Goal: Transaction & Acquisition: Purchase product/service

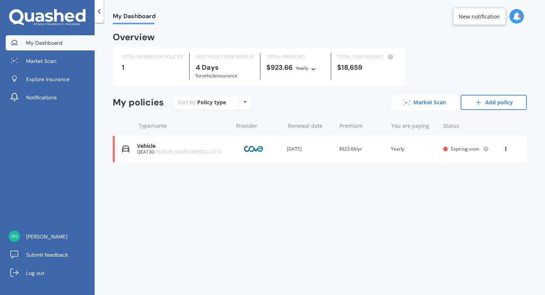
click at [410, 102] on link "Market Scan" at bounding box center [425, 102] width 66 height 15
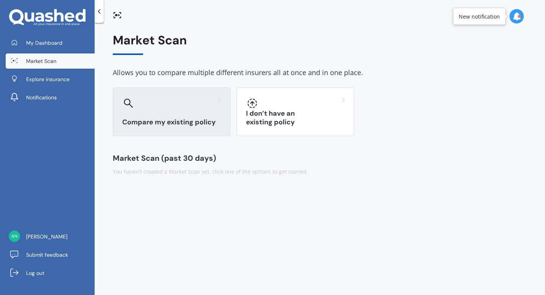
click at [198, 113] on div "Compare my existing policy" at bounding box center [172, 111] width 118 height 48
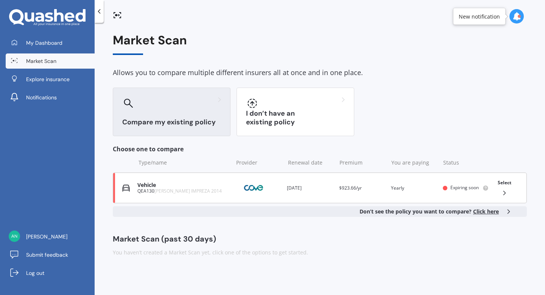
click at [507, 191] on icon at bounding box center [505, 193] width 8 height 8
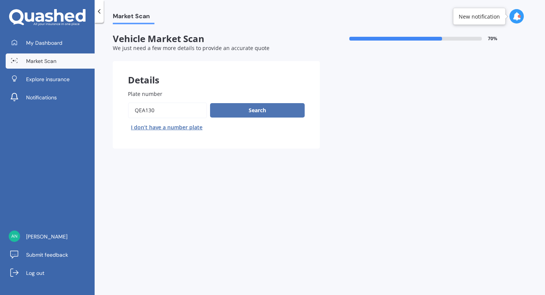
click at [264, 110] on button "Search" at bounding box center [257, 110] width 95 height 14
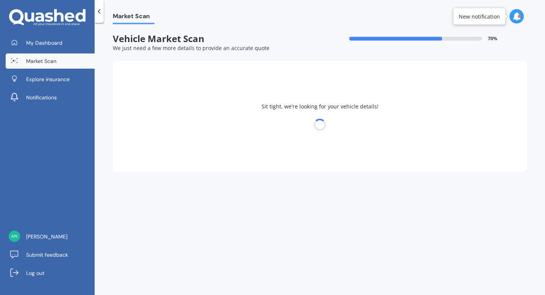
select select "SUBARU"
select select "IMPREZA"
select select "16"
select select "02"
select select "1975"
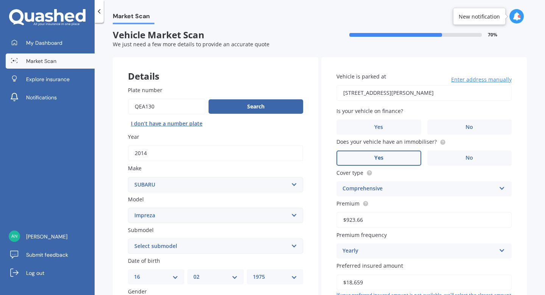
scroll to position [2, 0]
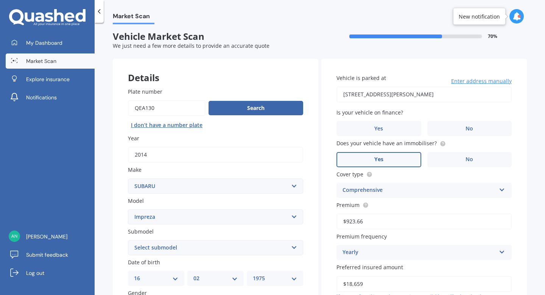
drag, startPoint x: 368, startPoint y: 222, endPoint x: 327, endPoint y: 217, distance: 40.8
click at [327, 217] on div "Vehicle is parked at [STREET_ADDRESS][PERSON_NAME] Enter address manually Is yo…" at bounding box center [425, 205] width 206 height 293
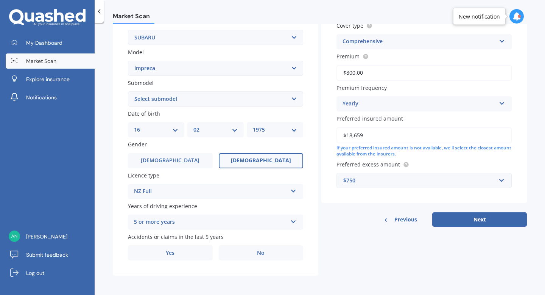
scroll to position [153, 0]
type input "$800.00"
click at [176, 256] on label "Yes" at bounding box center [170, 252] width 85 height 15
click at [0, 0] on input "Yes" at bounding box center [0, 0] width 0 height 0
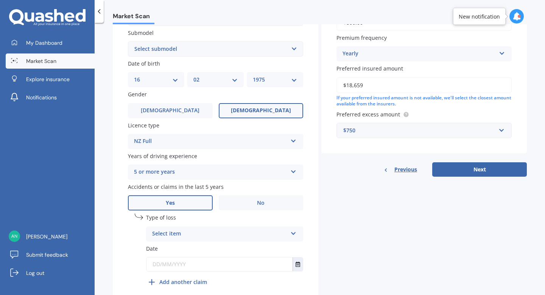
scroll to position [236, 0]
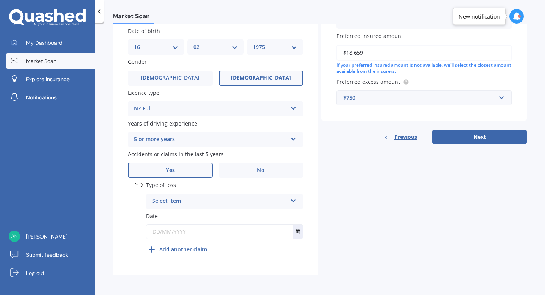
click at [290, 202] on icon at bounding box center [293, 199] width 6 height 5
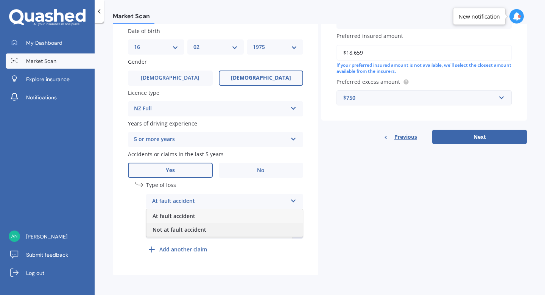
click at [276, 226] on div "Not at fault accident" at bounding box center [225, 230] width 156 height 14
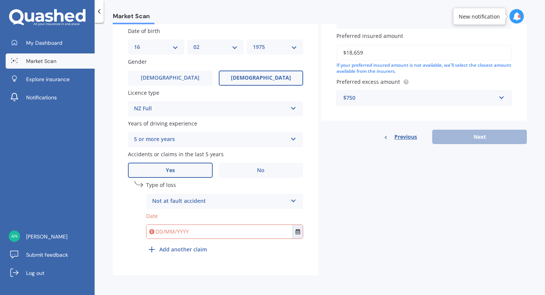
click at [271, 236] on input "text" at bounding box center [220, 232] width 146 height 14
type input "[DATE]"
click at [300, 231] on button "Select date" at bounding box center [298, 232] width 10 height 14
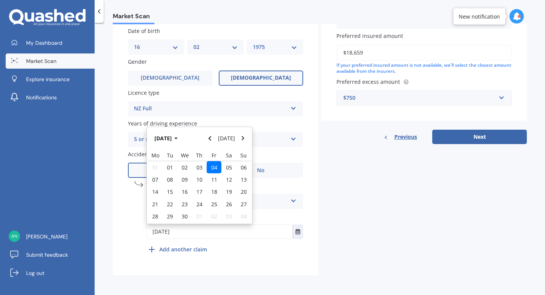
click at [211, 166] on span "04" at bounding box center [214, 167] width 6 height 7
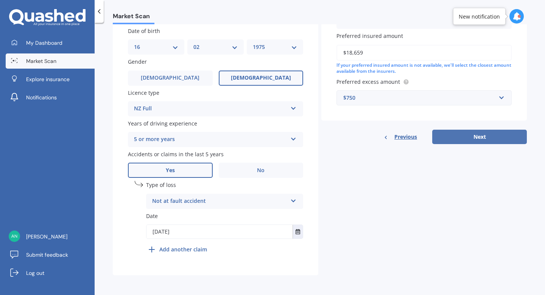
click at [454, 135] on button "Next" at bounding box center [480, 137] width 95 height 14
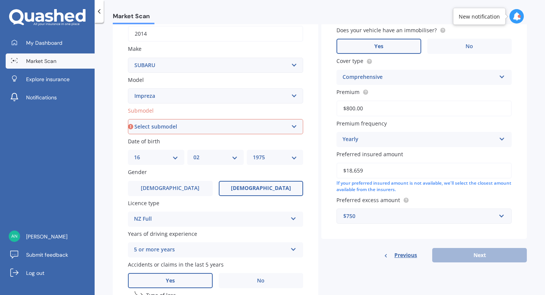
scroll to position [123, 0]
click at [213, 128] on select "Select submodel (All other turbo) 2.0i 2.0i Luxury 2.0i S Edition 2.0R 2.0R Spo…" at bounding box center [215, 126] width 175 height 15
select select "XV PETROL 4WD"
click at [128, 120] on select "Select submodel (All other turbo) 2.0i 2.0i Luxury 2.0i S Edition 2.0R 2.0R Spo…" at bounding box center [215, 126] width 175 height 15
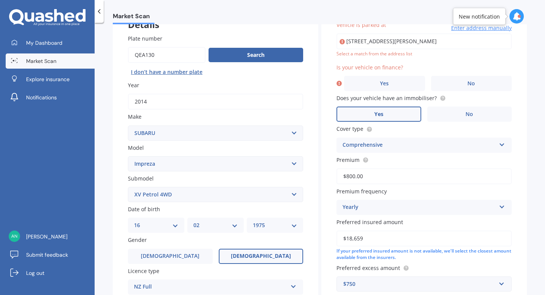
scroll to position [52, 0]
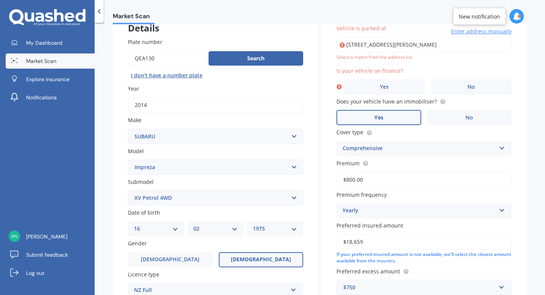
type input "[STREET_ADDRESS][PERSON_NAME]"
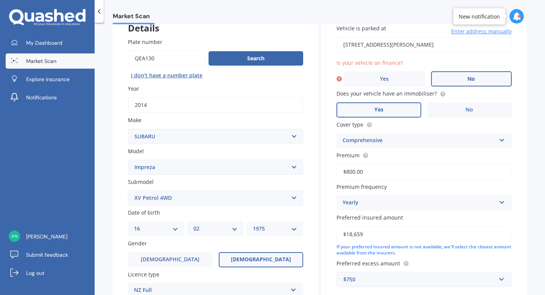
click at [467, 74] on label "No" at bounding box center [471, 78] width 81 height 15
click at [0, 0] on input "No" at bounding box center [0, 0] width 0 height 0
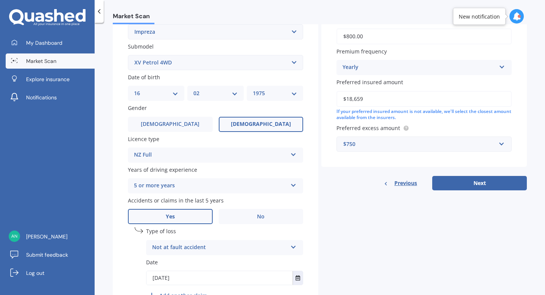
scroll to position [214, 0]
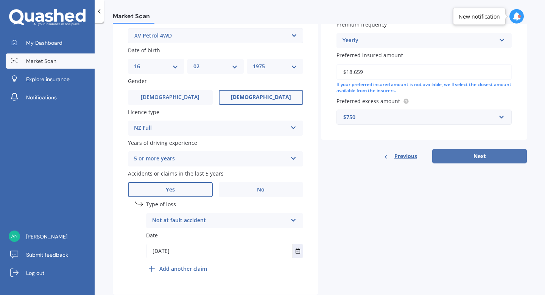
click at [474, 156] on button "Next" at bounding box center [480, 156] width 95 height 14
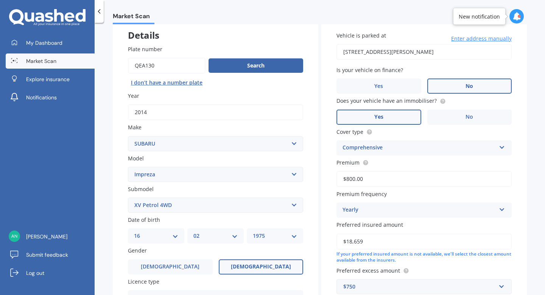
select select "16"
select select "02"
select select "1975"
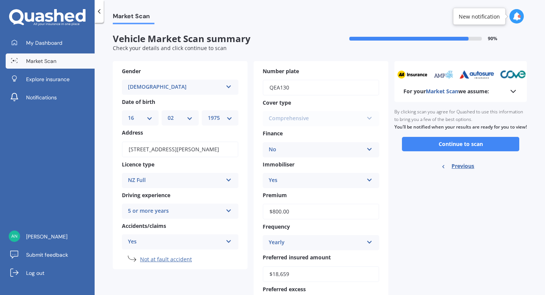
scroll to position [45, 0]
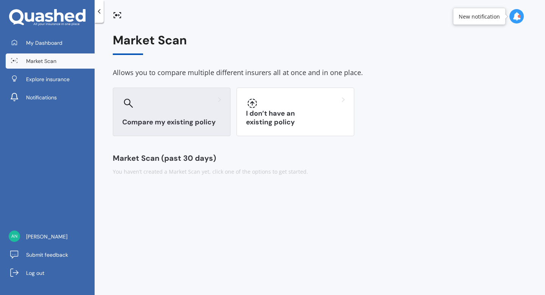
click at [196, 103] on div at bounding box center [171, 103] width 99 height 12
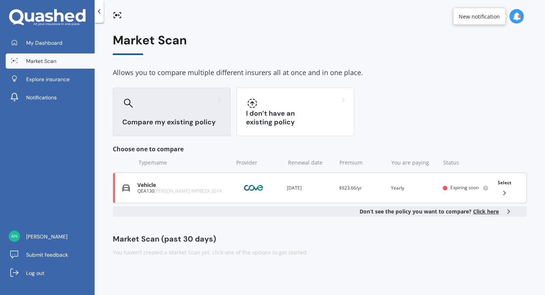
click at [504, 191] on icon at bounding box center [505, 193] width 8 height 8
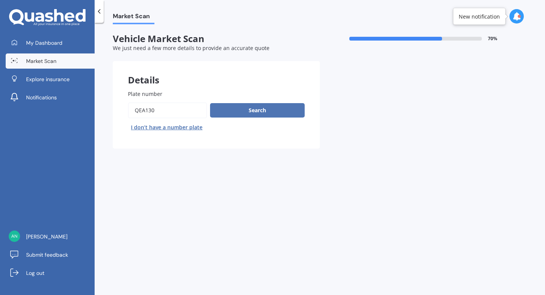
click at [269, 108] on button "Search" at bounding box center [257, 110] width 95 height 14
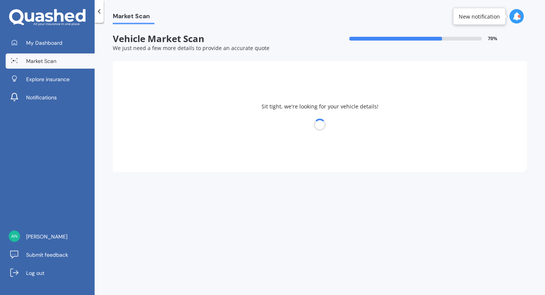
select select "SUBARU"
select select "IMPREZA"
select select "16"
select select "02"
select select "1975"
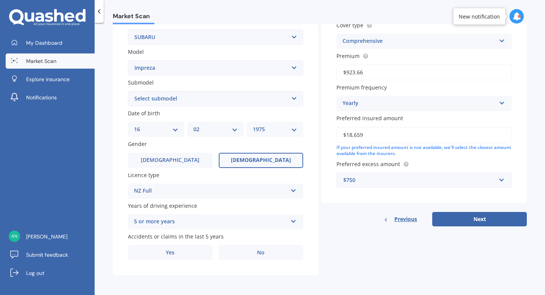
scroll to position [153, 0]
click at [290, 97] on select "Select submodel (All other turbo) 2.0i 2.0i Luxury 2.0i S Edition 2.0R 2.0R Spo…" at bounding box center [215, 98] width 175 height 15
select select "XV PETROL 4WD"
click at [128, 91] on select "Select submodel (All other turbo) 2.0i 2.0i Luxury 2.0i S Edition 2.0R 2.0R Spo…" at bounding box center [215, 98] width 175 height 15
click at [188, 256] on label "Yes" at bounding box center [170, 252] width 85 height 15
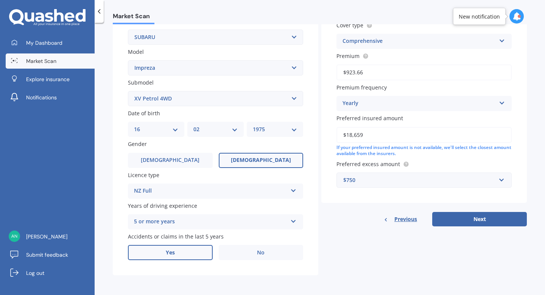
click at [0, 0] on input "Yes" at bounding box center [0, 0] width 0 height 0
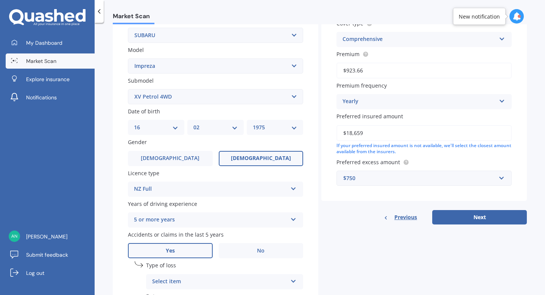
scroll to position [236, 0]
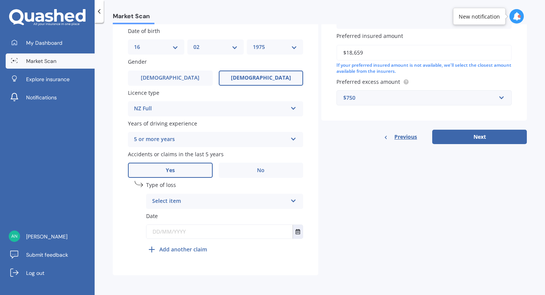
click at [292, 201] on icon at bounding box center [293, 199] width 6 height 5
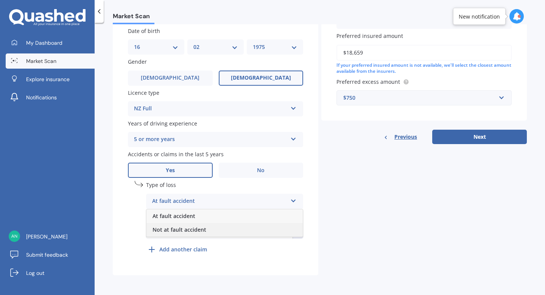
click at [264, 228] on div "Not at fault accident" at bounding box center [225, 230] width 156 height 14
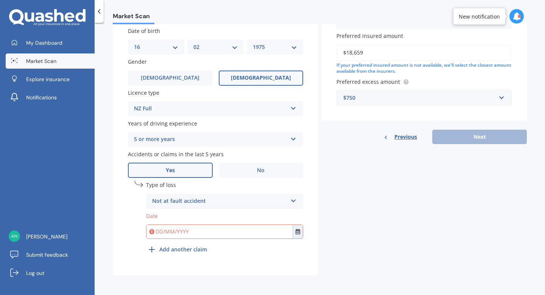
click at [195, 230] on input "text" at bounding box center [220, 232] width 146 height 14
click at [296, 231] on icon "Select date" at bounding box center [298, 231] width 5 height 5
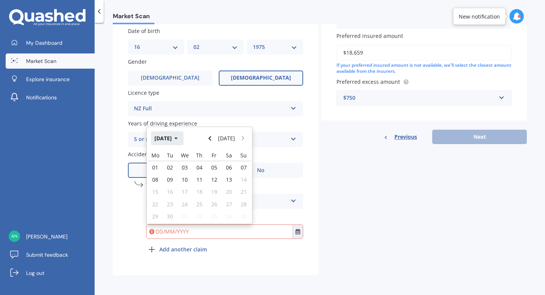
click at [178, 139] on icon "button" at bounding box center [176, 138] width 3 height 5
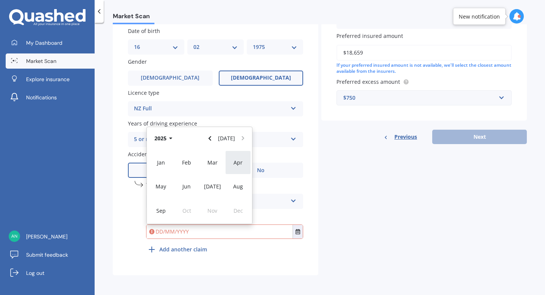
click at [239, 164] on span "Apr" at bounding box center [238, 162] width 9 height 7
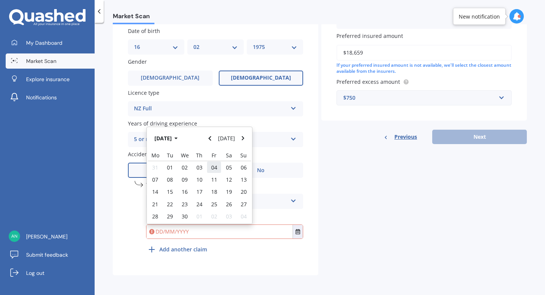
click at [209, 167] on div "04" at bounding box center [214, 167] width 15 height 12
type input "[DATE]"
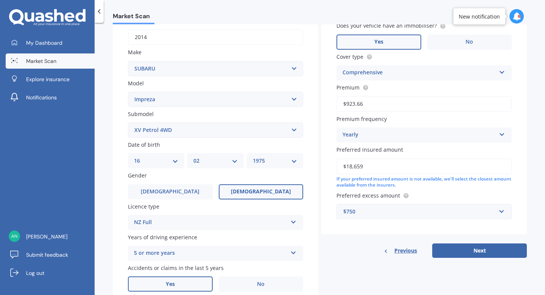
scroll to position [0, 0]
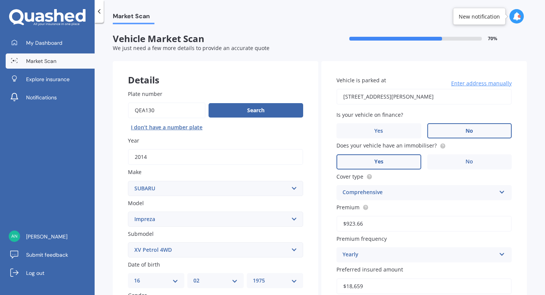
click at [461, 130] on label "No" at bounding box center [470, 130] width 85 height 15
click at [0, 0] on input "No" at bounding box center [0, 0] width 0 height 0
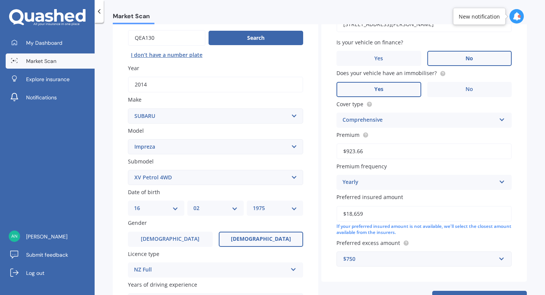
scroll to position [84, 0]
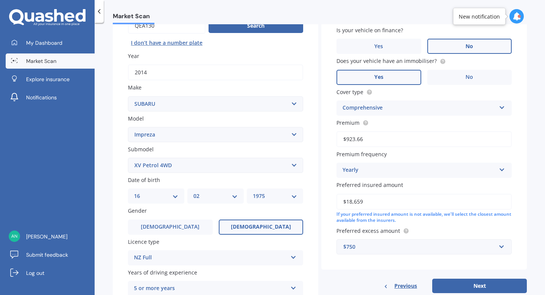
drag, startPoint x: 370, startPoint y: 139, endPoint x: 323, endPoint y: 140, distance: 47.0
click at [323, 140] on div "Vehicle is parked at [STREET_ADDRESS][PERSON_NAME] Enter address manually Is yo…" at bounding box center [425, 123] width 206 height 293
type input "$800.00"
click at [367, 202] on input "$18,659" at bounding box center [424, 202] width 175 height 16
drag, startPoint x: 367, startPoint y: 202, endPoint x: 317, endPoint y: 198, distance: 50.1
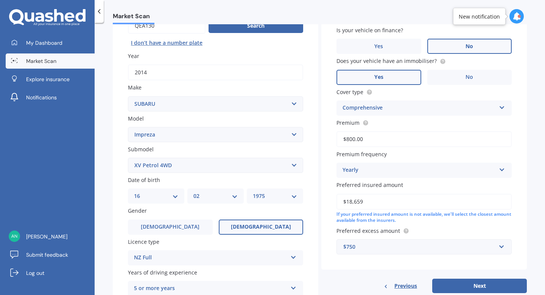
click at [317, 199] on div "Details Plate number Search I don’t have a number plate Year [DATE] Make Select…" at bounding box center [320, 200] width 414 height 447
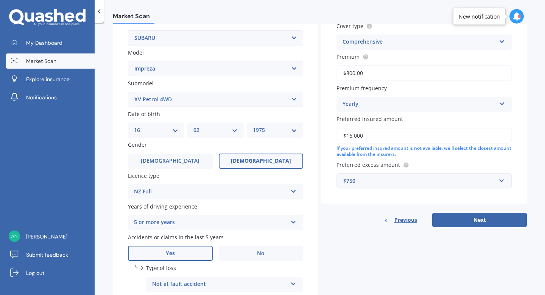
scroll to position [153, 0]
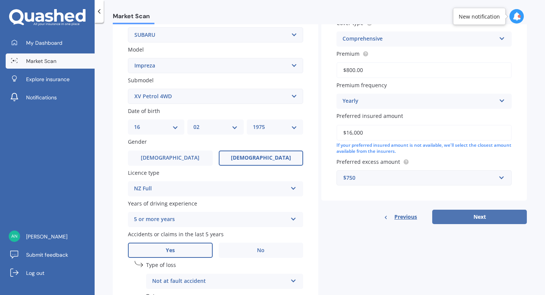
type input "$16,000"
click at [480, 219] on button "Next" at bounding box center [480, 216] width 95 height 14
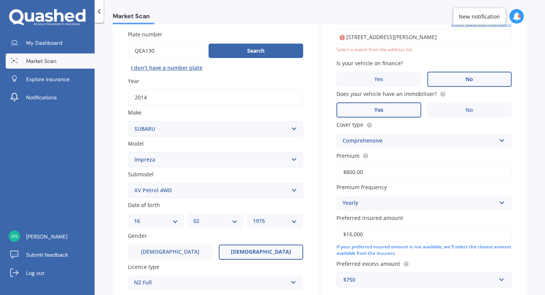
scroll to position [52, 0]
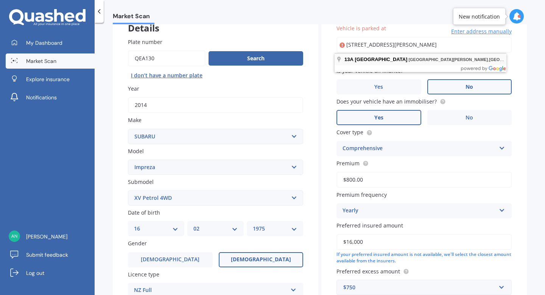
type input "[STREET_ADDRESS][PERSON_NAME]"
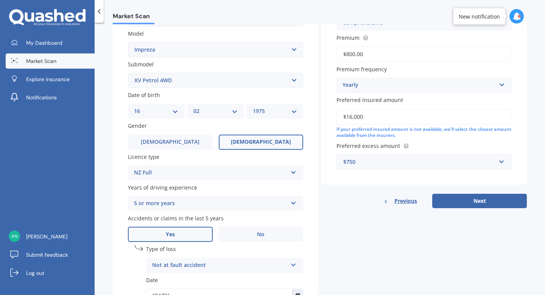
scroll to position [170, 0]
click at [487, 202] on button "Next" at bounding box center [480, 200] width 95 height 14
select select "16"
select select "02"
select select "1975"
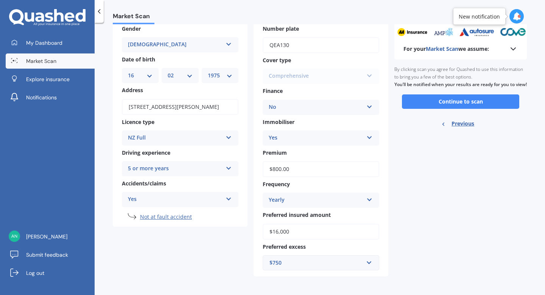
scroll to position [45, 0]
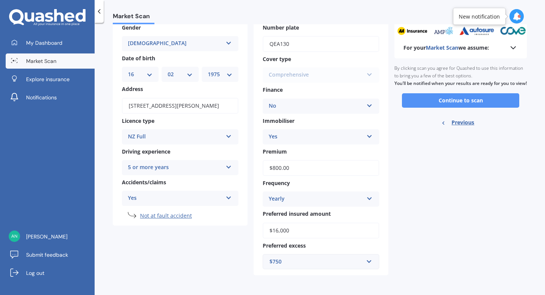
click at [433, 108] on button "Continue to scan" at bounding box center [460, 100] width 117 height 14
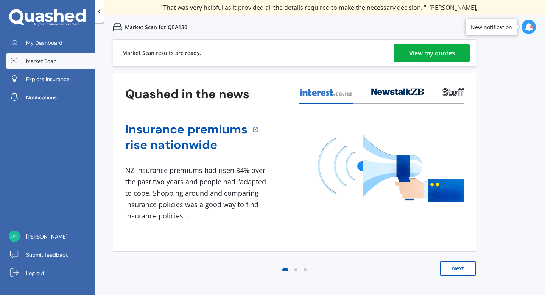
click at [416, 59] on div "View my quotes" at bounding box center [432, 53] width 46 height 18
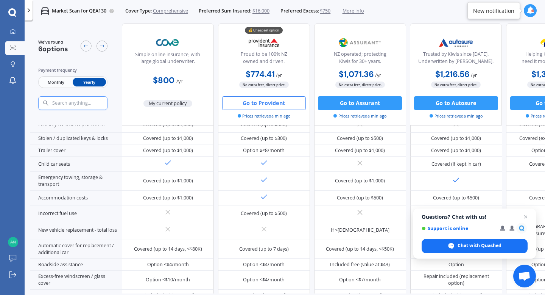
scroll to position [345, 0]
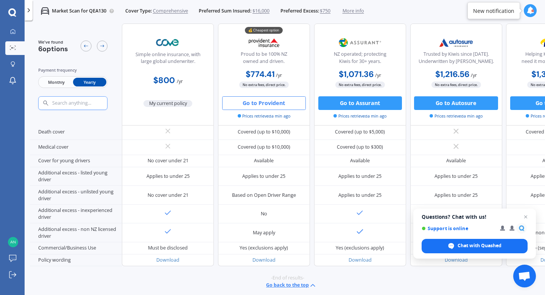
click at [264, 101] on button "Go to Provident" at bounding box center [264, 103] width 84 height 14
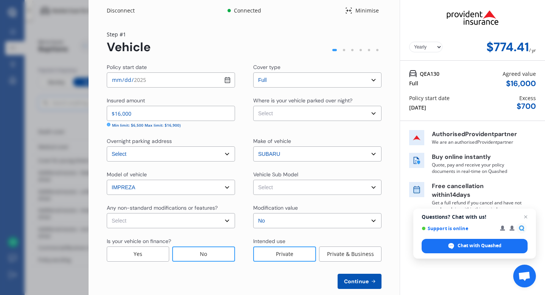
click at [117, 79] on input "[DATE]" at bounding box center [171, 79] width 128 height 15
type input "[DATE]"
click at [282, 112] on select "Select Garage (fully enclosed) Off Street Parking Other" at bounding box center [317, 113] width 128 height 15
select select "OFF-STREET"
click at [253, 106] on select "Select Garage (fully enclosed) Off Street Parking Other" at bounding box center [317, 113] width 128 height 15
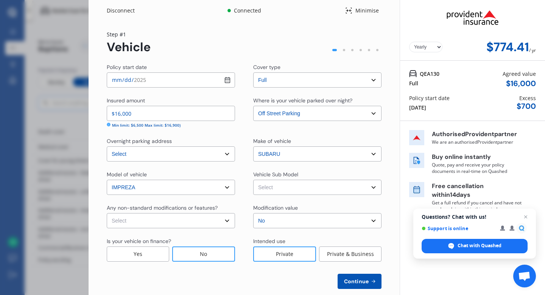
click at [223, 219] on select "Select None [MEDICAL_DATA] System(NOS) Roll Cage Full Racing Harness" at bounding box center [171, 220] width 128 height 15
select select "none"
click at [107, 213] on select "Select None [MEDICAL_DATA] System(NOS) Roll Cage Full Racing Harness" at bounding box center [171, 220] width 128 height 15
click at [277, 189] on select "Select XV Hybrid 2.0I Hatchback 5dr Lineartronic 6sp 4WD 2.0i Hybrid [IMP]" at bounding box center [317, 187] width 128 height 15
select select "NZVSUBA2014AECX"
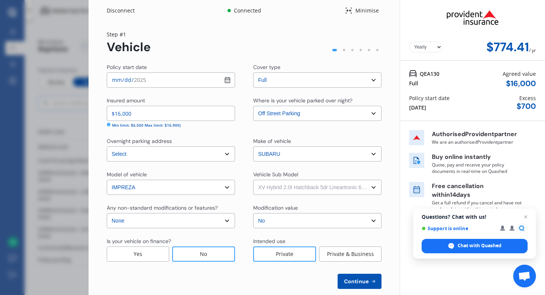
click at [253, 180] on select "Select XV Hybrid 2.0I Hatchback 5dr Lineartronic 6sp 4WD 2.0i Hybrid [IMP]" at bounding box center [317, 187] width 128 height 15
click at [292, 113] on select "Select Garage (fully enclosed) Off Street Parking Other" at bounding box center [317, 113] width 128 height 15
click at [253, 106] on select "Select Garage (fully enclosed) Off Street Parking Other" at bounding box center [317, 113] width 128 height 15
click at [525, 217] on span "Close chat" at bounding box center [526, 216] width 9 height 9
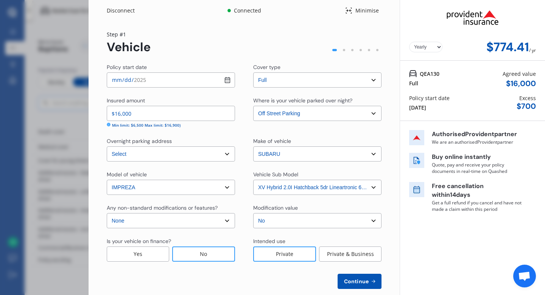
click at [354, 281] on span "Continue" at bounding box center [357, 281] width 28 height 6
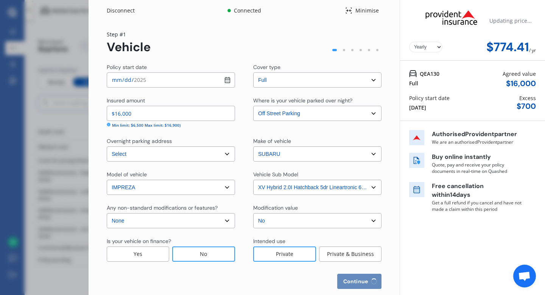
select select "16"
select select "02"
select select "1975"
select select "NZ_FULL"
select select "0"
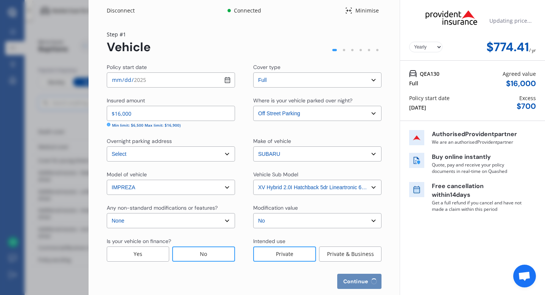
select select "25"
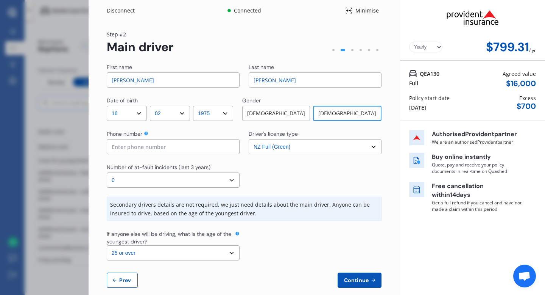
click at [175, 147] on input at bounding box center [173, 146] width 133 height 15
type input "0223502097"
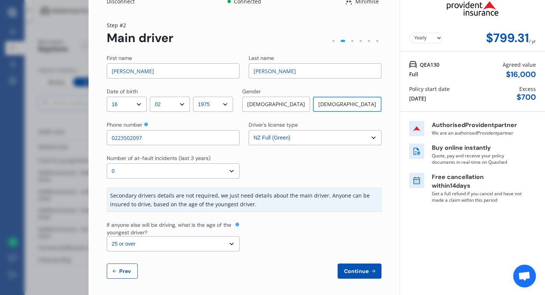
scroll to position [11, 0]
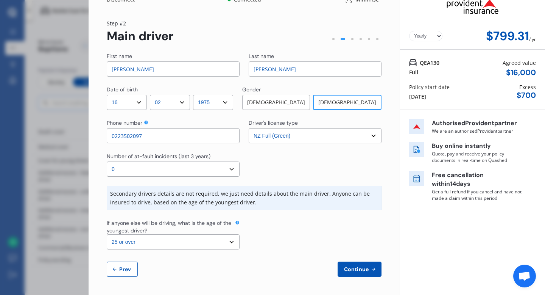
click at [368, 273] on button "Continue" at bounding box center [360, 268] width 44 height 15
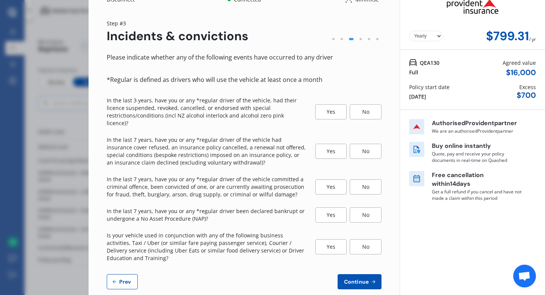
scroll to position [0, 0]
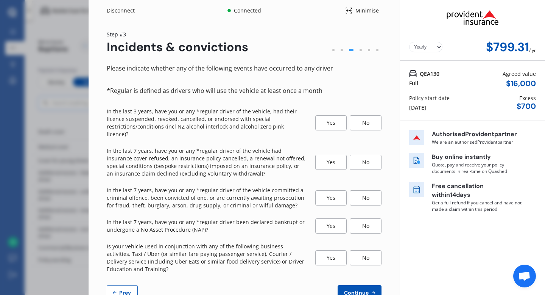
click at [358, 119] on div "No" at bounding box center [366, 122] width 32 height 15
click at [368, 155] on div "No" at bounding box center [366, 162] width 32 height 15
click at [361, 192] on div "No" at bounding box center [366, 197] width 32 height 15
click at [364, 219] on div "No" at bounding box center [366, 225] width 32 height 15
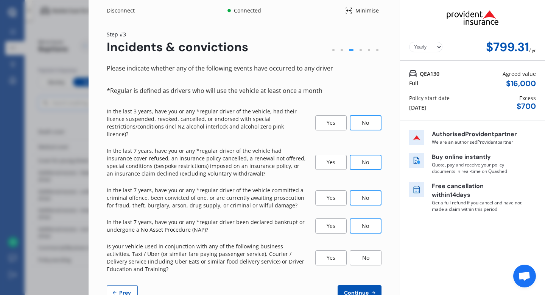
click at [363, 251] on div "No" at bounding box center [366, 257] width 32 height 15
click at [358, 289] on span "Continue" at bounding box center [357, 292] width 28 height 6
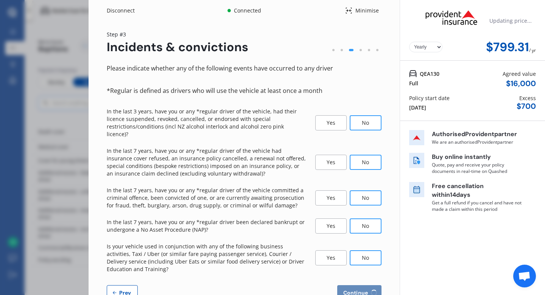
select select "200"
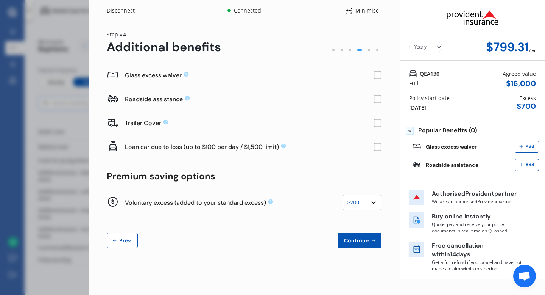
click at [121, 239] on span "Prev" at bounding box center [125, 240] width 15 height 6
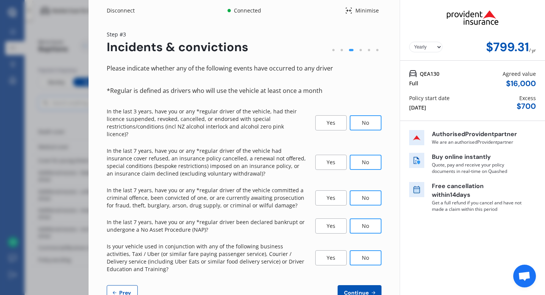
click at [119, 289] on span "Prev" at bounding box center [125, 292] width 15 height 6
select select "16"
select select "02"
select select "1975"
select select "NZ_FULL"
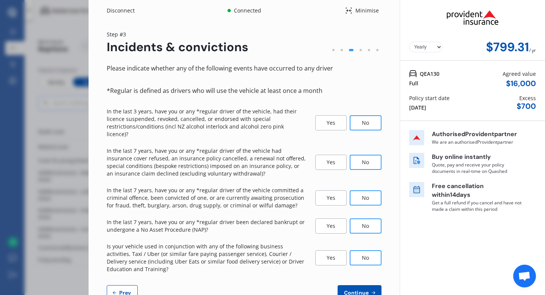
select select "0"
select select "25"
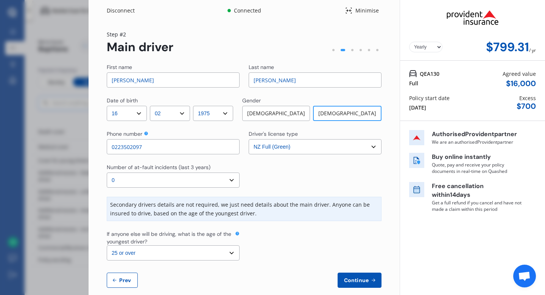
click at [119, 283] on button "Prev" at bounding box center [122, 279] width 31 height 15
select select "full"
select select "OFF-STREET"
select select "[STREET_ADDRESS][PERSON_NAME]"
select select "SUBARU"
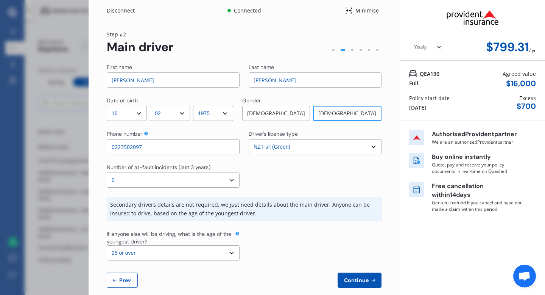
select select "IMPREZA"
select select "NZVSUBA2014AECX"
select select "none"
select select "NO"
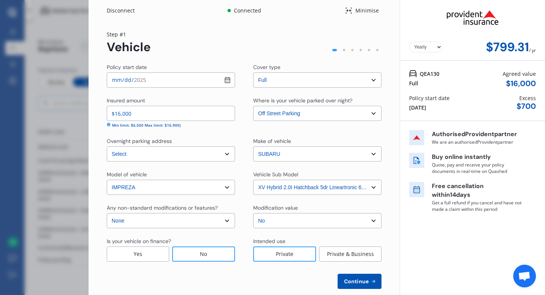
click at [331, 115] on select "Select Garage (fully enclosed) Off Street Parking Other" at bounding box center [317, 113] width 128 height 15
select select "GARAGE"
click at [253, 106] on select "Select Garage (fully enclosed) Off Street Parking Other" at bounding box center [317, 113] width 128 height 15
click at [356, 281] on span "Continue" at bounding box center [357, 281] width 28 height 6
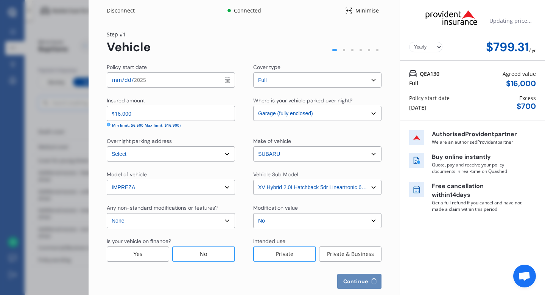
select select "16"
select select "02"
select select "1975"
select select "NZ_FULL"
select select "0"
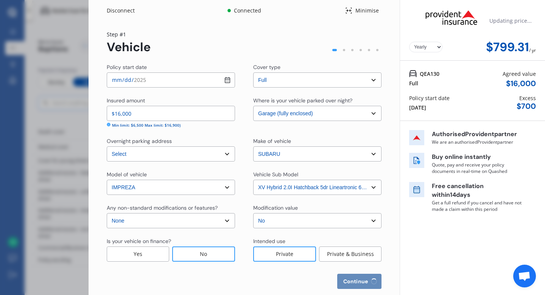
select select "25"
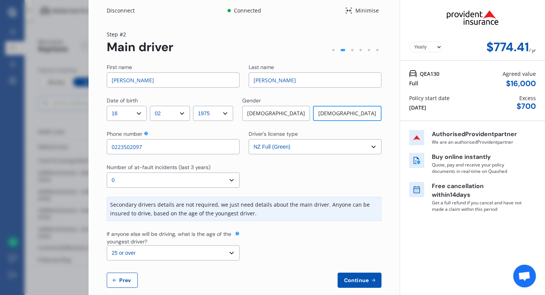
click at [128, 278] on span "Prev" at bounding box center [125, 280] width 15 height 6
select select "full"
select select "GARAGE"
select select "[STREET_ADDRESS][PERSON_NAME]"
select select "SUBARU"
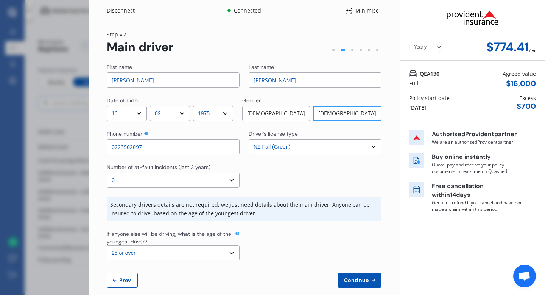
select select "IMPREZA"
select select "NZVSUBA2014AECX"
select select "none"
select select "NO"
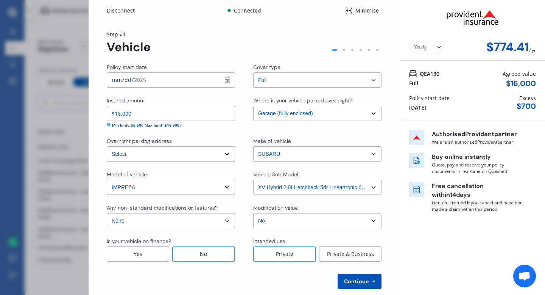
click at [194, 155] on select "Select [STREET_ADDRESS][PERSON_NAME]" at bounding box center [171, 153] width 128 height 15
click at [125, 9] on div "Disconnect" at bounding box center [125, 11] width 36 height 8
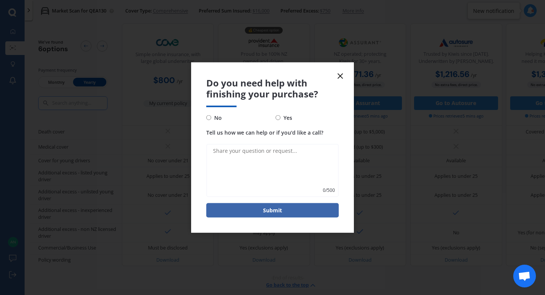
click at [343, 75] on icon at bounding box center [340, 76] width 9 height 9
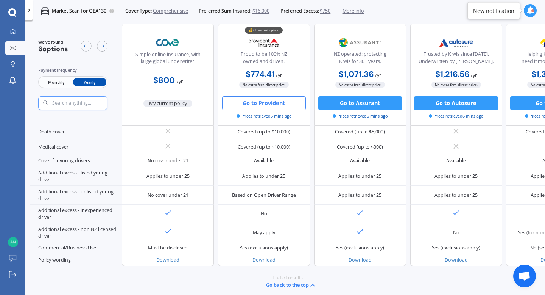
click at [261, 104] on button "Go to Provident" at bounding box center [264, 103] width 84 height 14
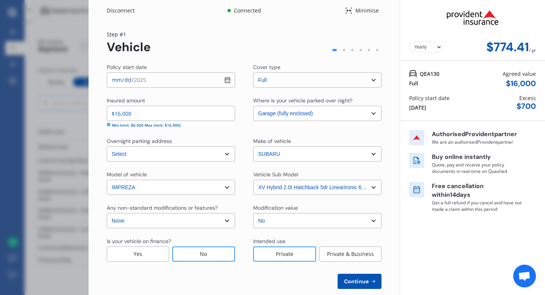
click at [362, 116] on select "Select Garage (fully enclosed) Off Street Parking Other" at bounding box center [317, 113] width 128 height 15
select select "OFF-STREET"
click at [253, 106] on select "Select Garage (fully enclosed) Off Street Parking Other" at bounding box center [317, 113] width 128 height 15
click at [370, 280] on icon at bounding box center [373, 281] width 6 height 6
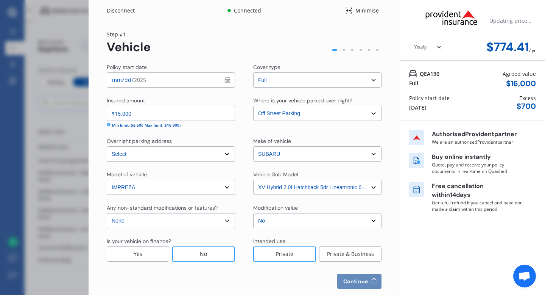
select select "16"
select select "02"
select select "1975"
select select "NZ_FULL"
select select "0"
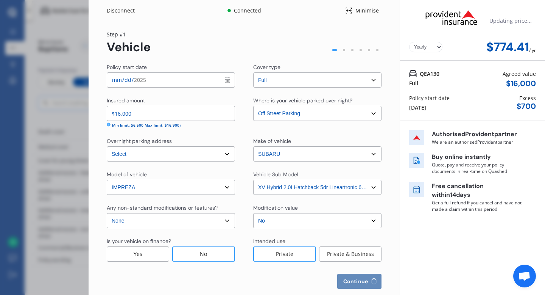
select select "25"
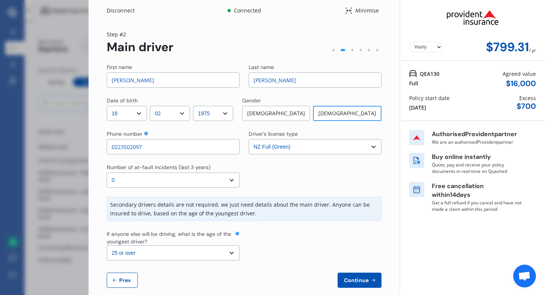
scroll to position [11, 0]
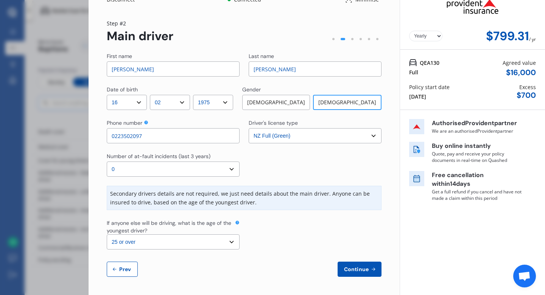
click at [358, 264] on button "Continue" at bounding box center [360, 268] width 44 height 15
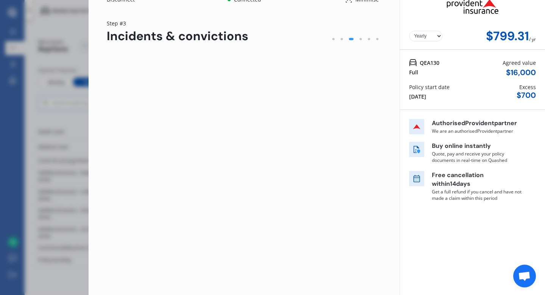
scroll to position [0, 0]
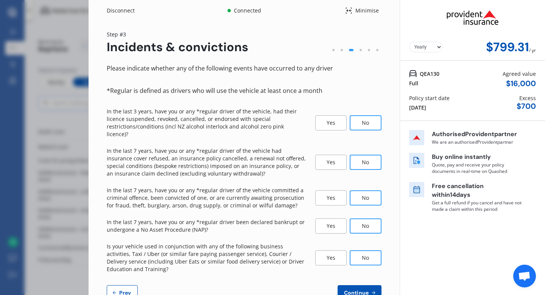
click at [355, 289] on span "Continue" at bounding box center [357, 292] width 28 height 6
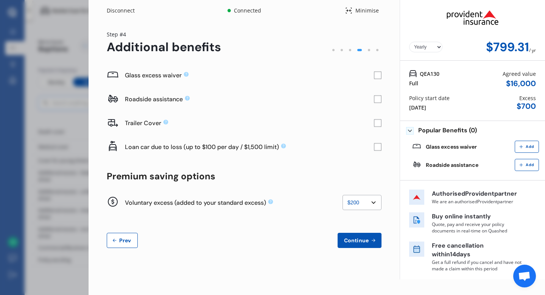
click at [379, 99] on rect at bounding box center [378, 99] width 8 height 8
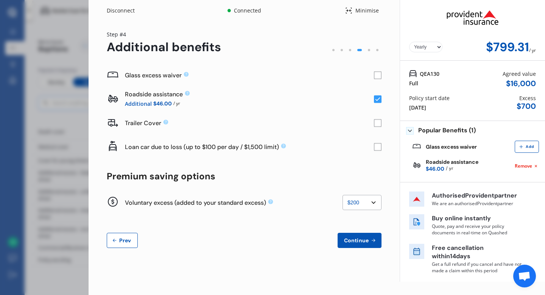
click at [379, 147] on rect at bounding box center [378, 147] width 8 height 8
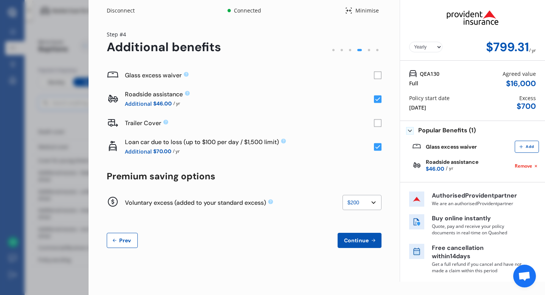
click at [373, 203] on select "None $200 $450 $700 $950 $1,200 $1,700" at bounding box center [362, 202] width 39 height 15
select select "0"
click at [343, 195] on select "None $200 $450 $700 $950 $1,200 $1,700" at bounding box center [362, 202] width 39 height 15
click at [357, 237] on span "Continue" at bounding box center [357, 240] width 28 height 6
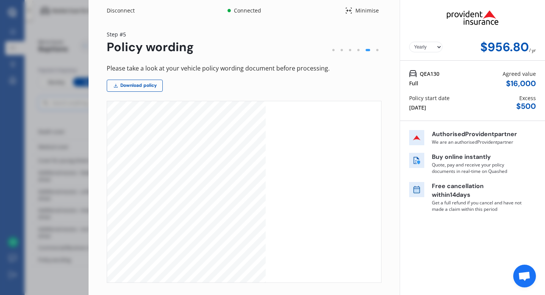
scroll to position [2303, 0]
click at [358, 50] on div at bounding box center [359, 50] width 2 height 2
click at [346, 50] on div at bounding box center [350, 50] width 8 height 8
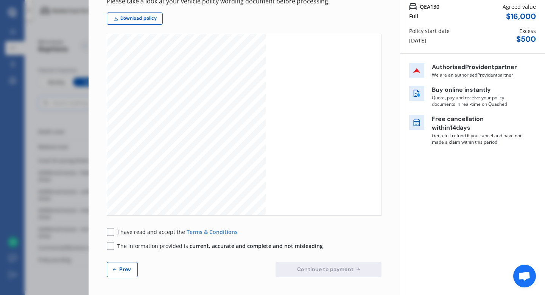
click at [120, 266] on span "Prev" at bounding box center [125, 269] width 15 height 6
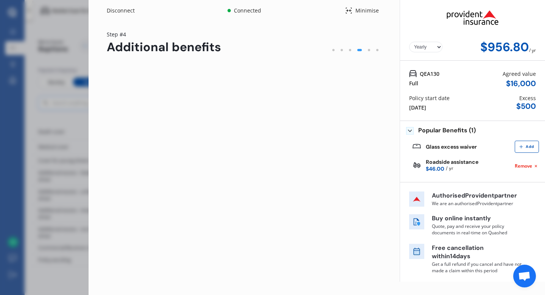
scroll to position [0, 0]
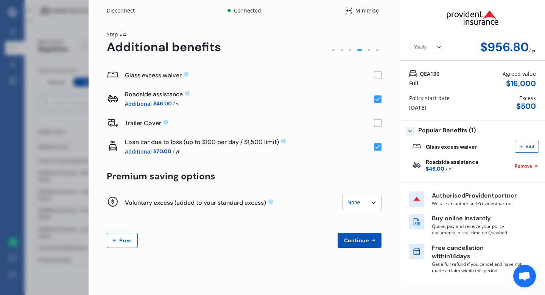
click at [375, 203] on select "None $200 $450 $700 $950 $1,200 $1,700" at bounding box center [362, 202] width 39 height 15
select select "200"
click at [343, 195] on select "None $200 $450 $700 $950 $1,200 $1,700" at bounding box center [362, 202] width 39 height 15
click at [362, 238] on span "Continue" at bounding box center [357, 240] width 28 height 6
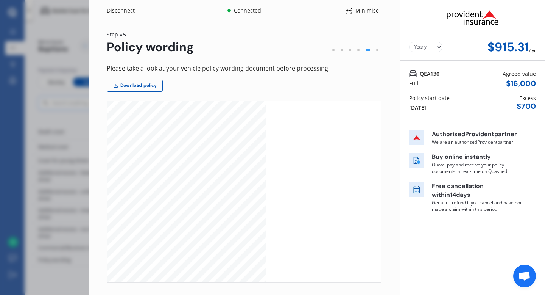
scroll to position [489, 0]
click at [133, 86] on link "Download policy" at bounding box center [135, 86] width 56 height 12
